Goal: Task Accomplishment & Management: Manage account settings

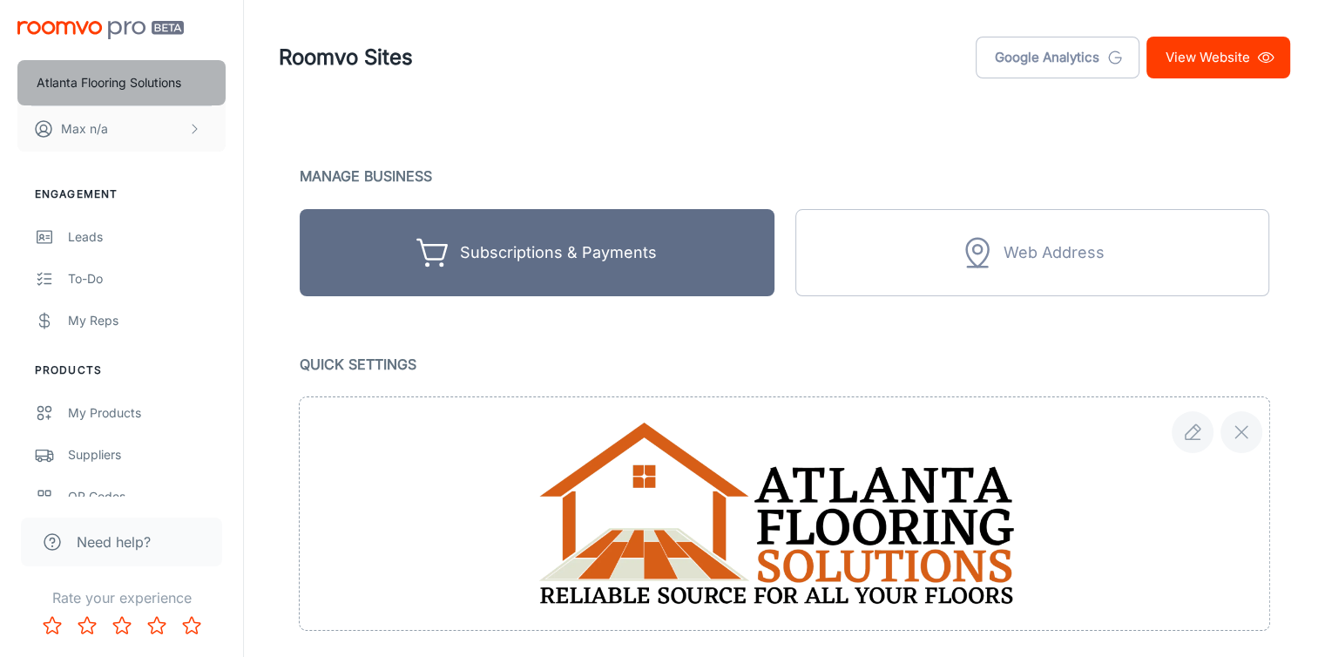
click at [153, 74] on p "Atlanta Flooring Solutions" at bounding box center [109, 82] width 145 height 19
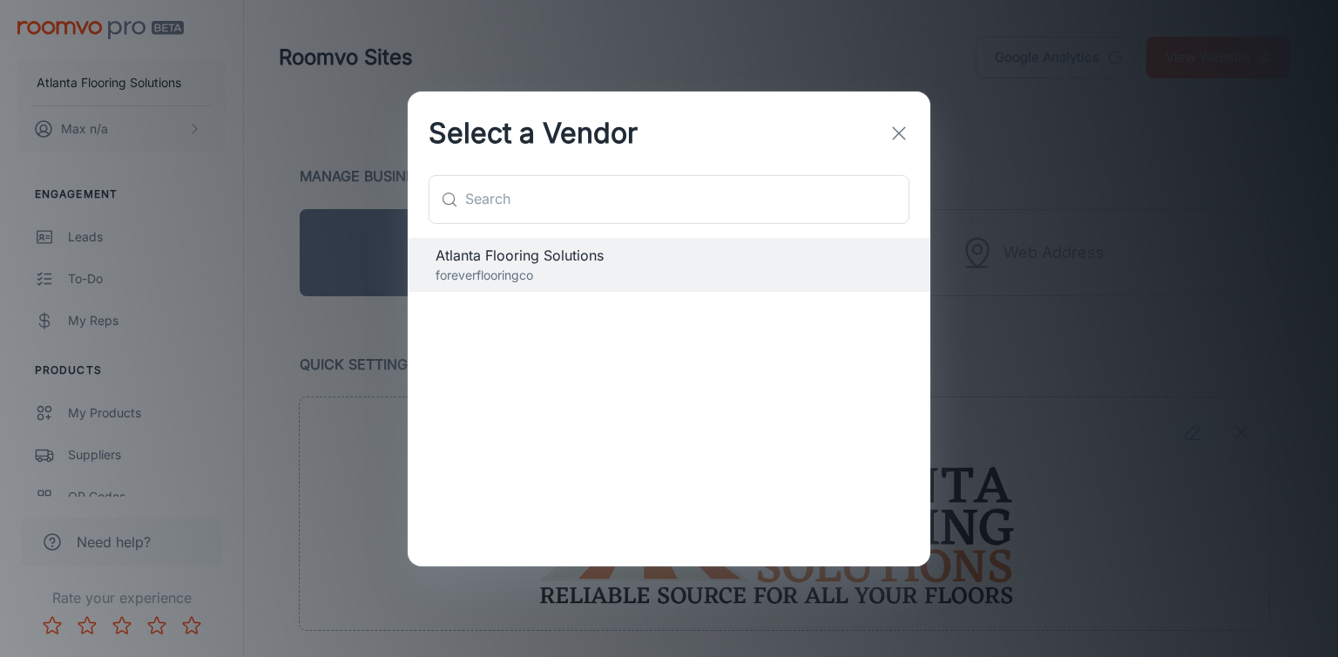
click at [895, 133] on icon "button" at bounding box center [899, 133] width 21 height 21
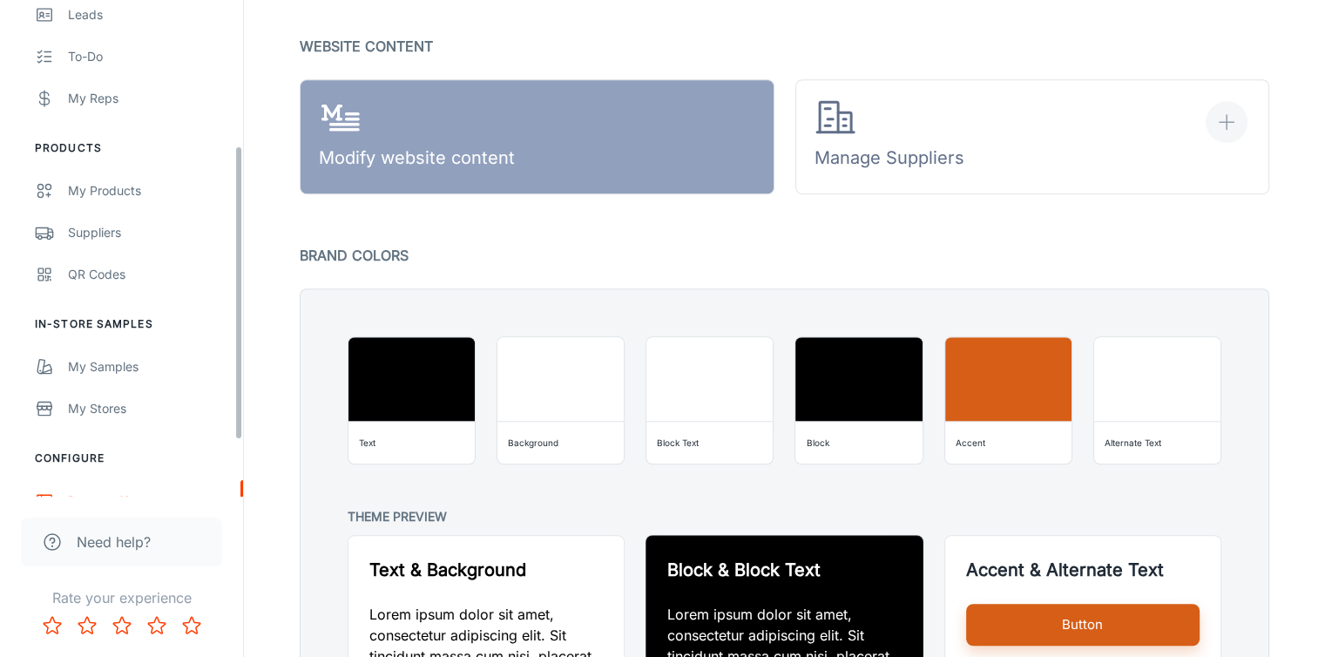
scroll to position [340, 0]
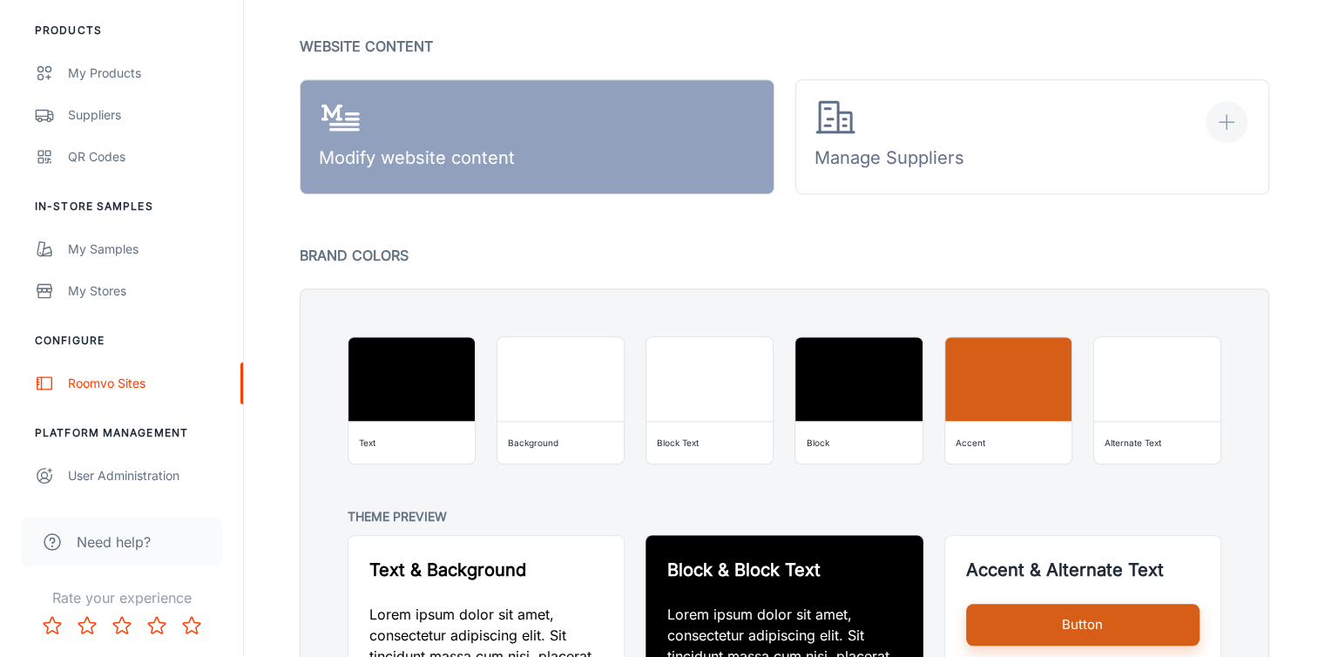
drag, startPoint x: 238, startPoint y: 151, endPoint x: 240, endPoint y: 451, distance: 300.6
click at [240, 451] on div "Atlanta Flooring Solutions Max n/a Engagement Leads To-do My Reps Products My P…" at bounding box center [121, 248] width 243 height 497
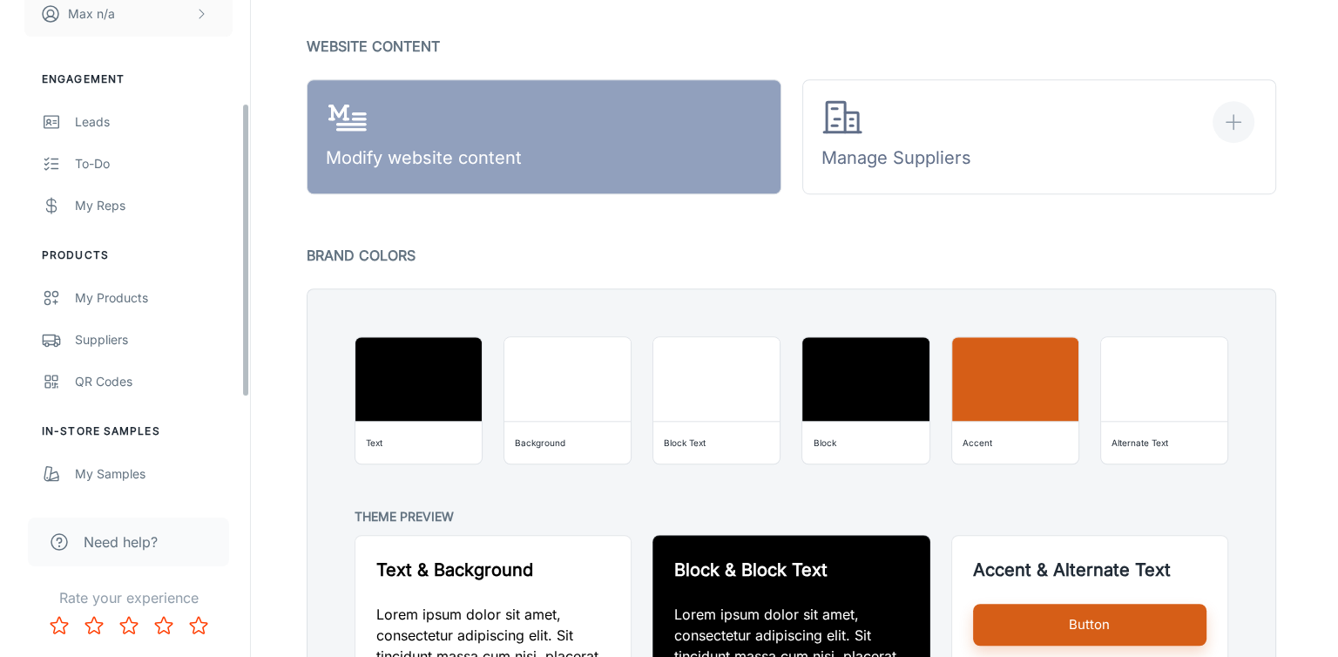
scroll to position [0, 0]
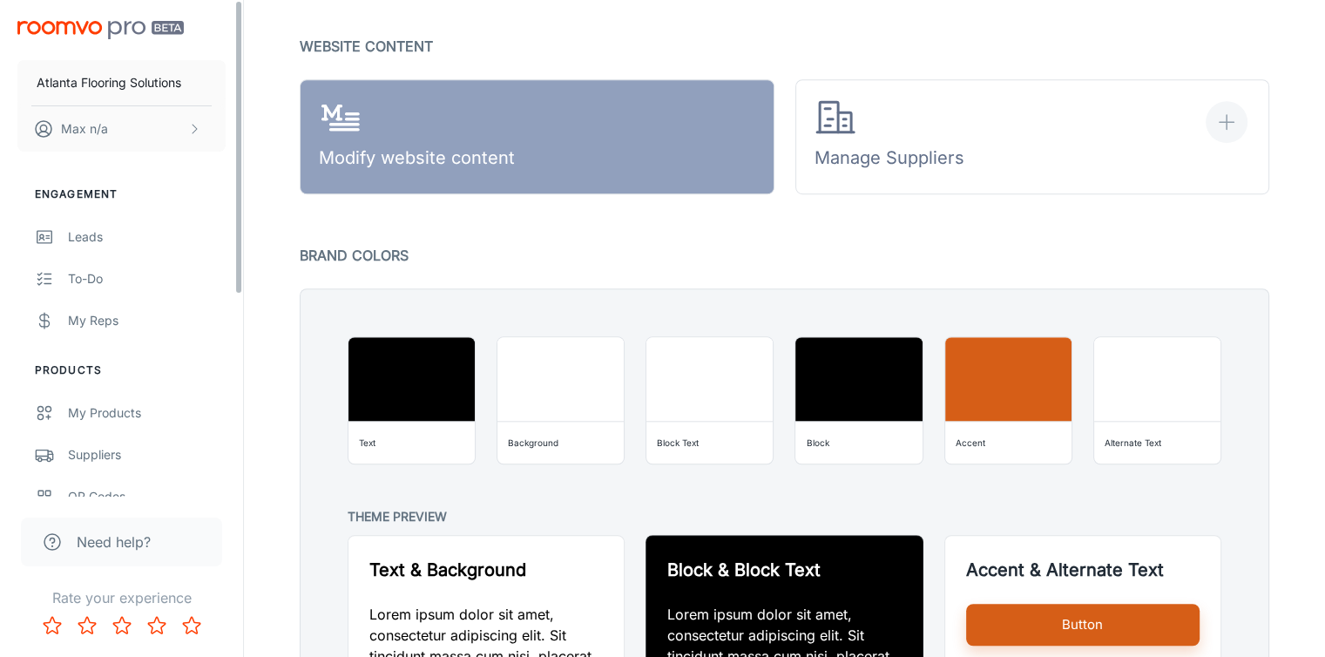
drag, startPoint x: 240, startPoint y: 378, endPoint x: 256, endPoint y: 157, distance: 221.9
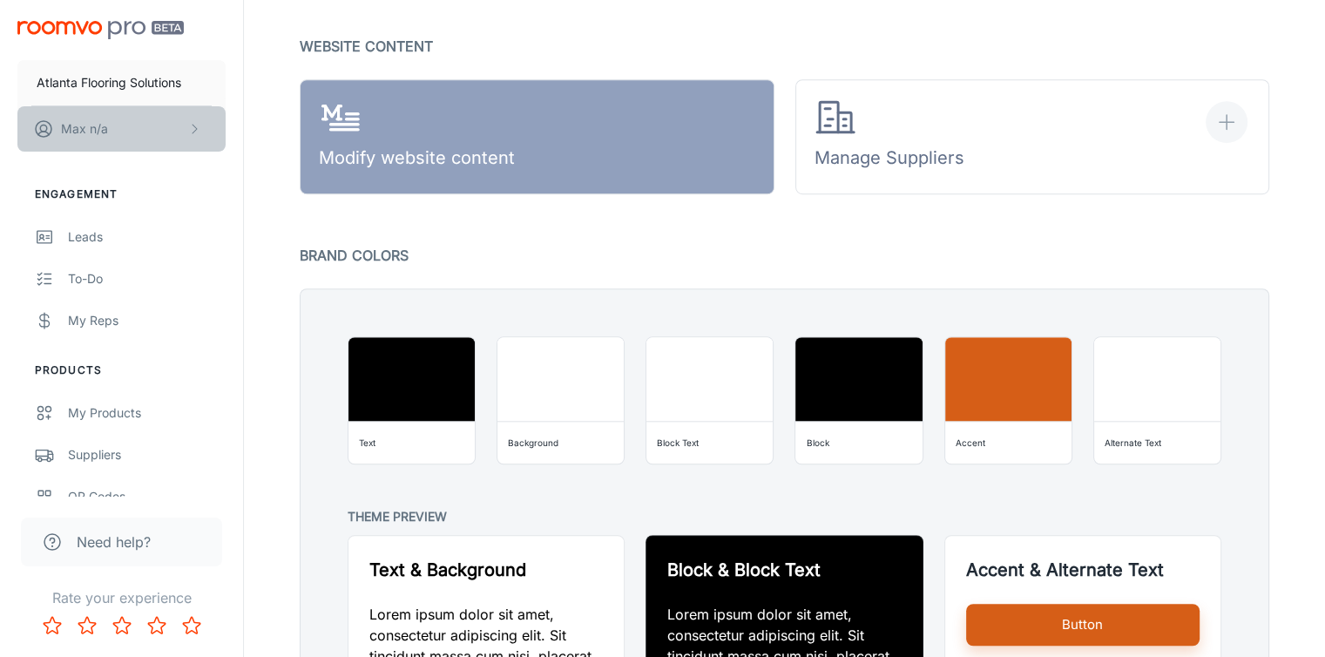
click at [192, 133] on icon "scrollable content" at bounding box center [194, 129] width 14 height 14
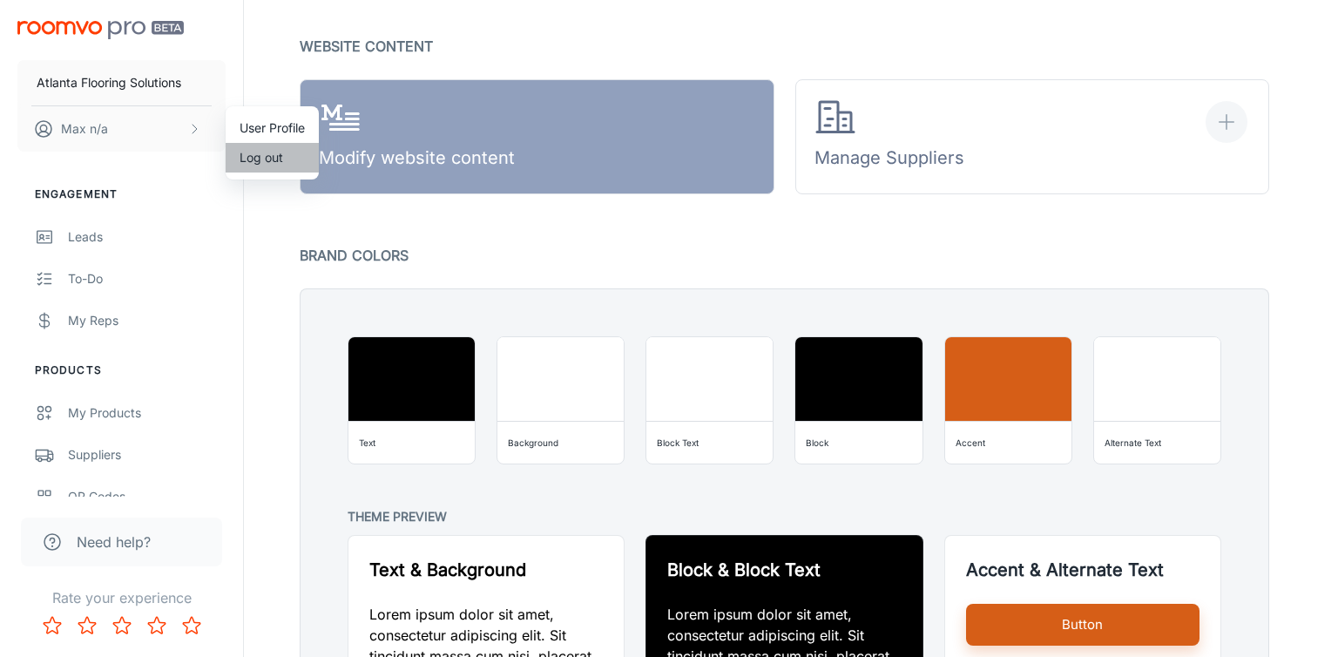
click at [258, 152] on li "Log out" at bounding box center [272, 158] width 93 height 30
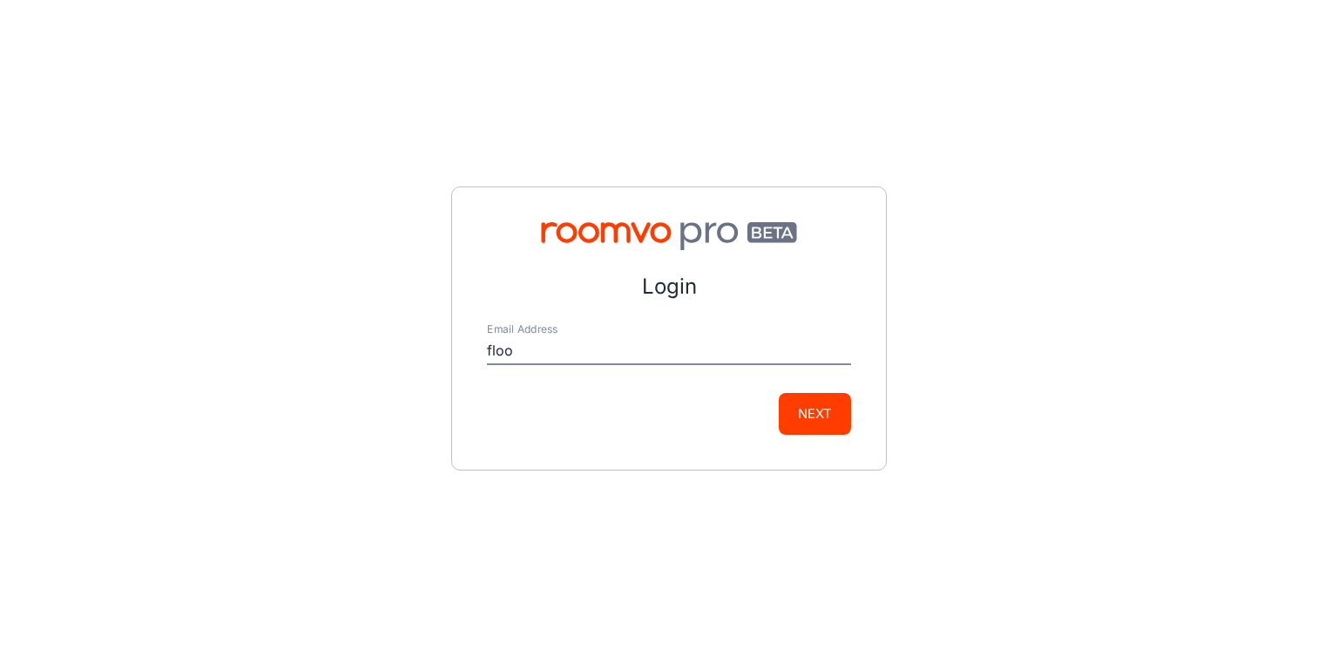
type input "[EMAIL_ADDRESS][DOMAIN_NAME]"
click at [809, 414] on button "Next" at bounding box center [815, 414] width 72 height 42
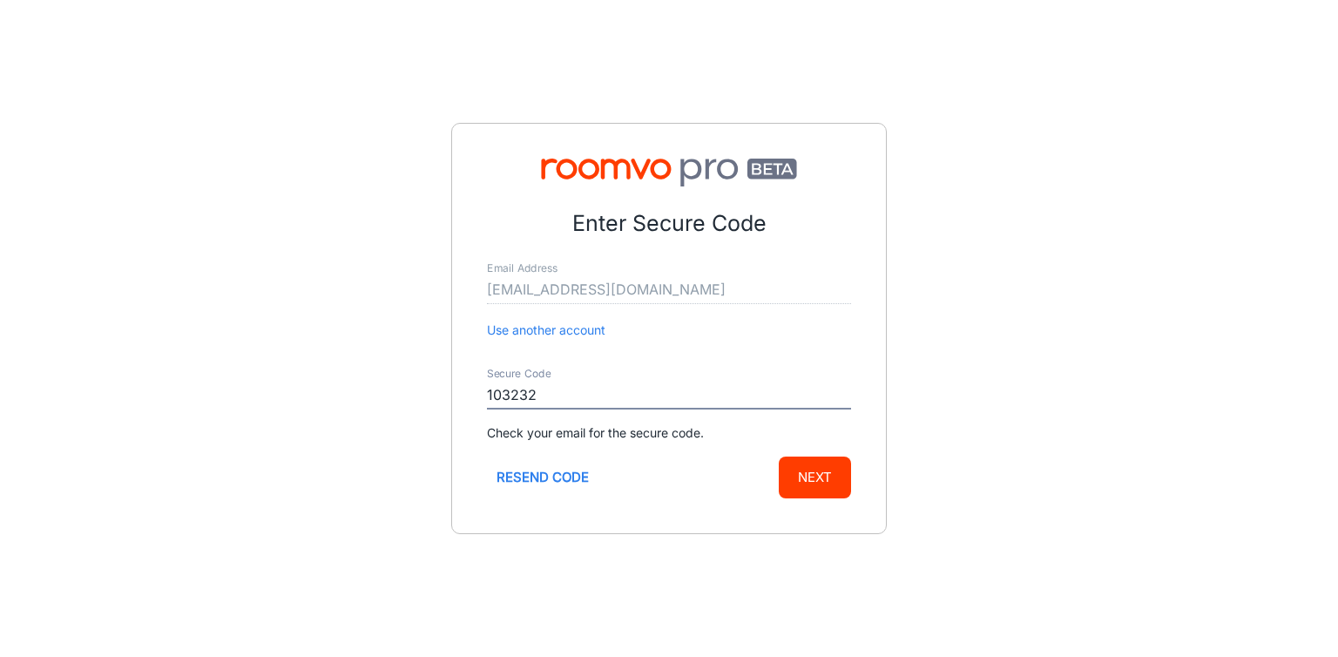
type input "103232"
click at [825, 485] on button "Next" at bounding box center [815, 478] width 72 height 42
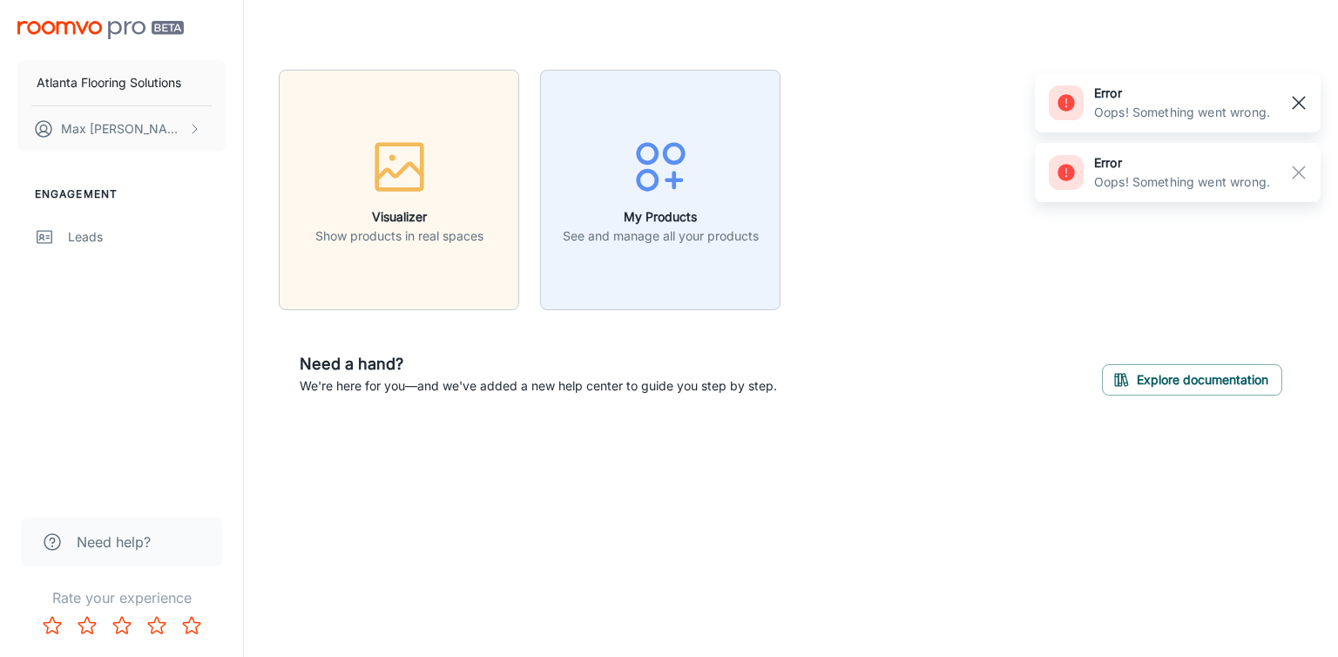
click at [1296, 105] on line "button" at bounding box center [1299, 103] width 12 height 12
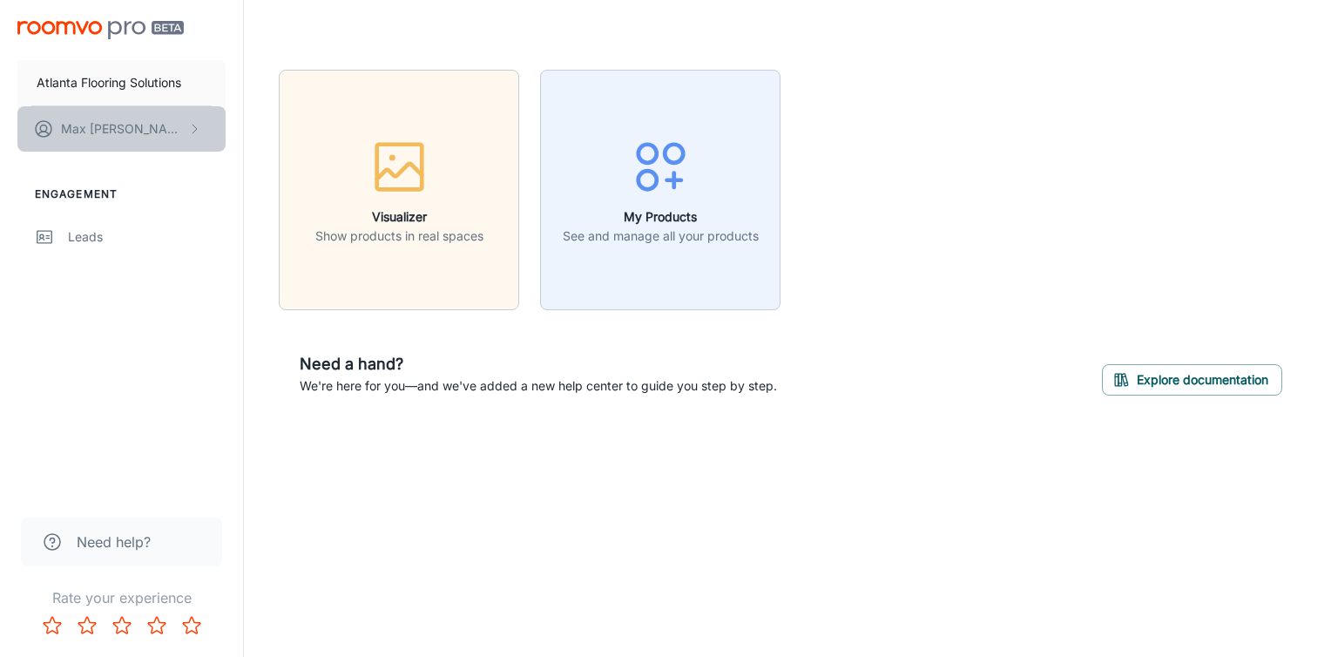
click at [119, 119] on p "[PERSON_NAME]" at bounding box center [122, 128] width 123 height 19
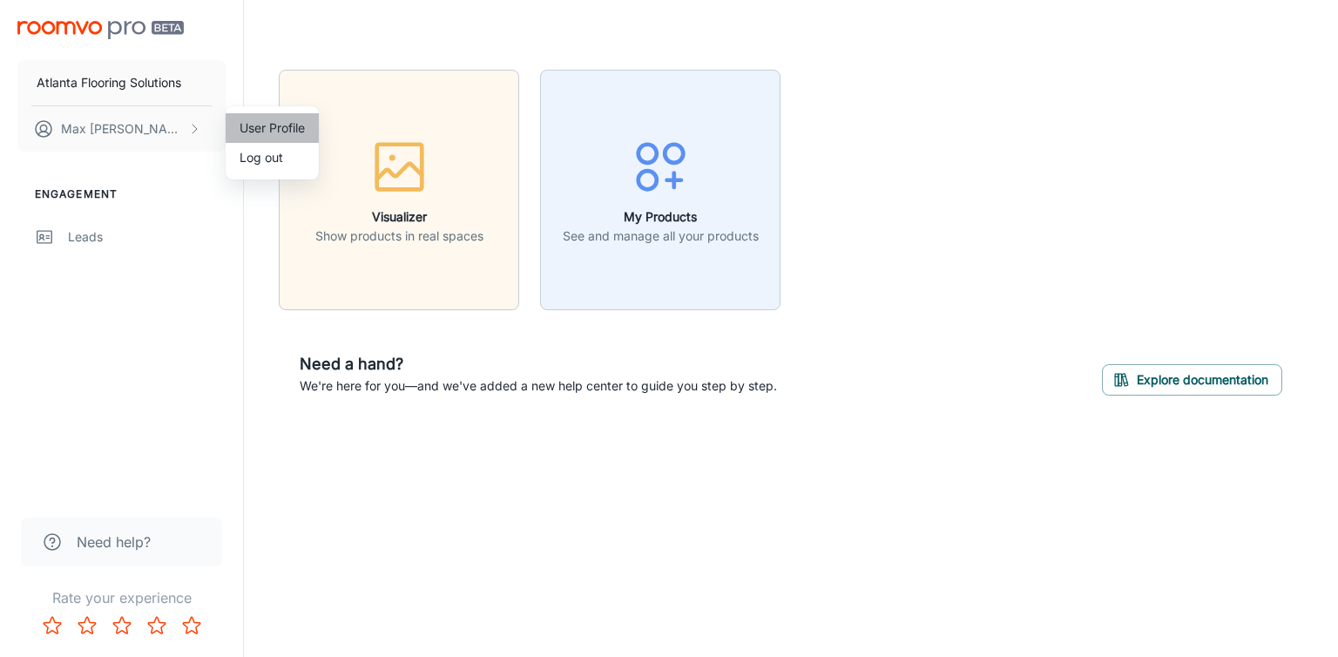
click at [289, 132] on li "User Profile" at bounding box center [272, 128] width 93 height 30
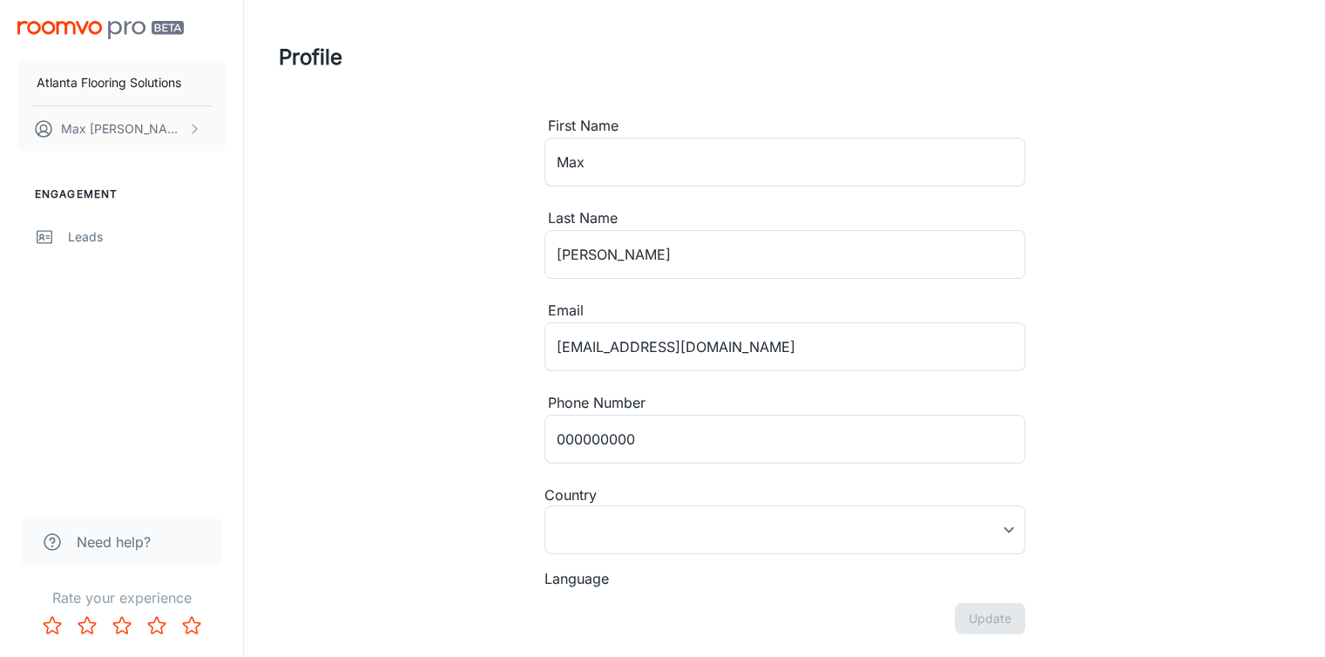
type input "[GEOGRAPHIC_DATA]"
